Goal: Task Accomplishment & Management: Use online tool/utility

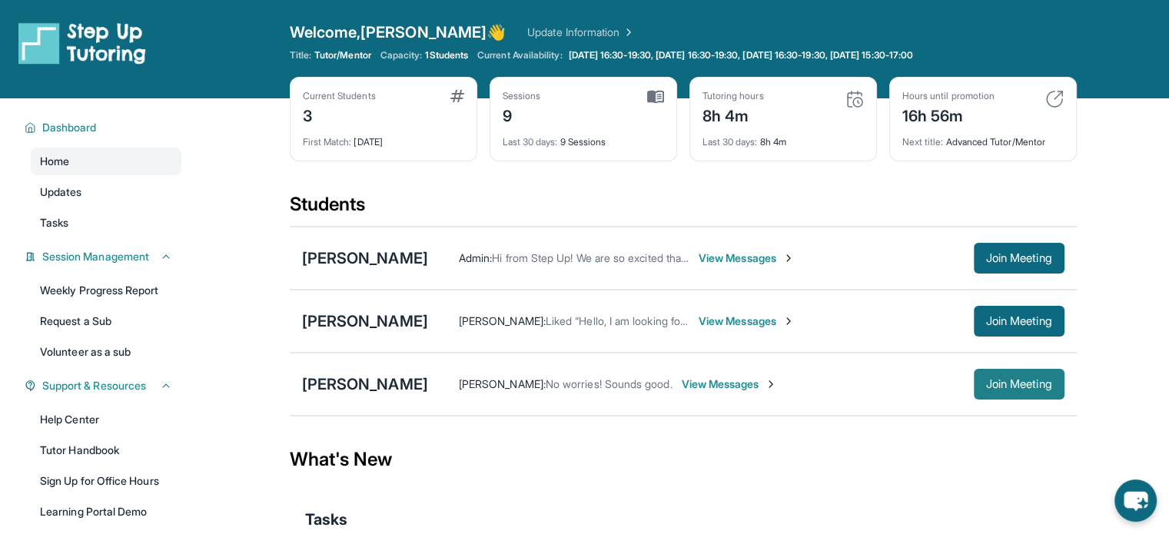
click at [1047, 389] on span "Join Meeting" at bounding box center [1019, 384] width 66 height 9
click at [1005, 263] on span "Join Meeting" at bounding box center [1019, 258] width 66 height 9
